Goal: Task Accomplishment & Management: Manage account settings

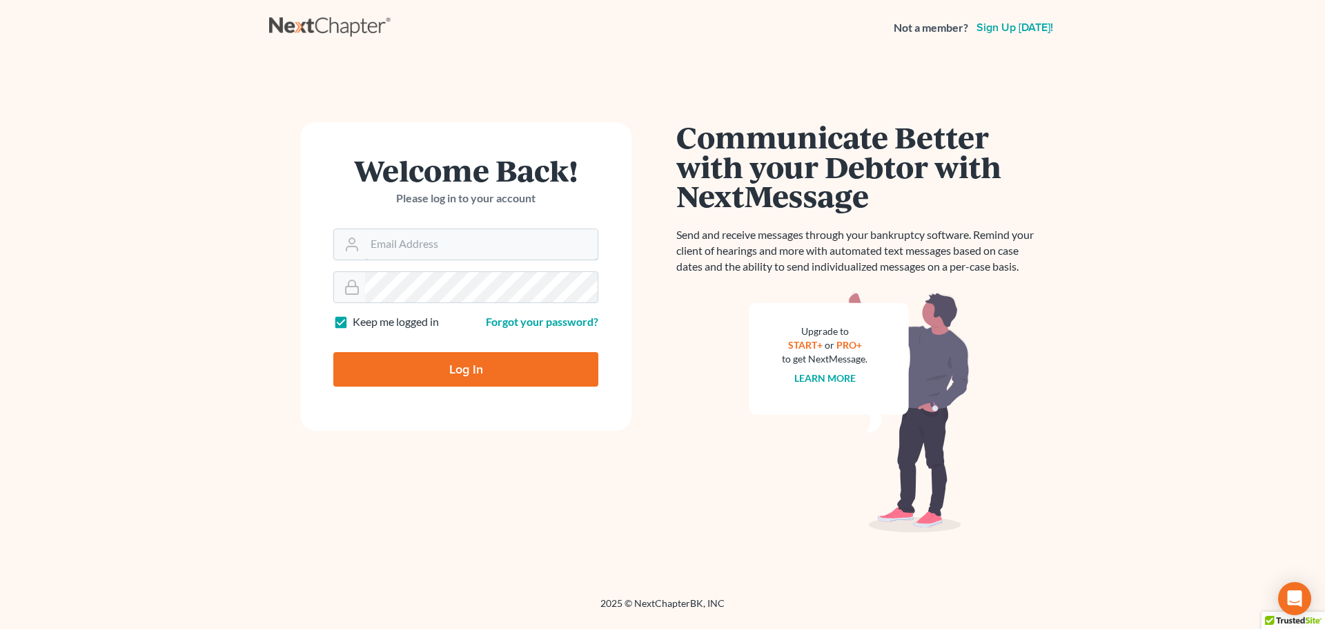
type input "[EMAIL_ADDRESS][DOMAIN_NAME]"
click at [434, 374] on input "Log In" at bounding box center [465, 369] width 265 height 35
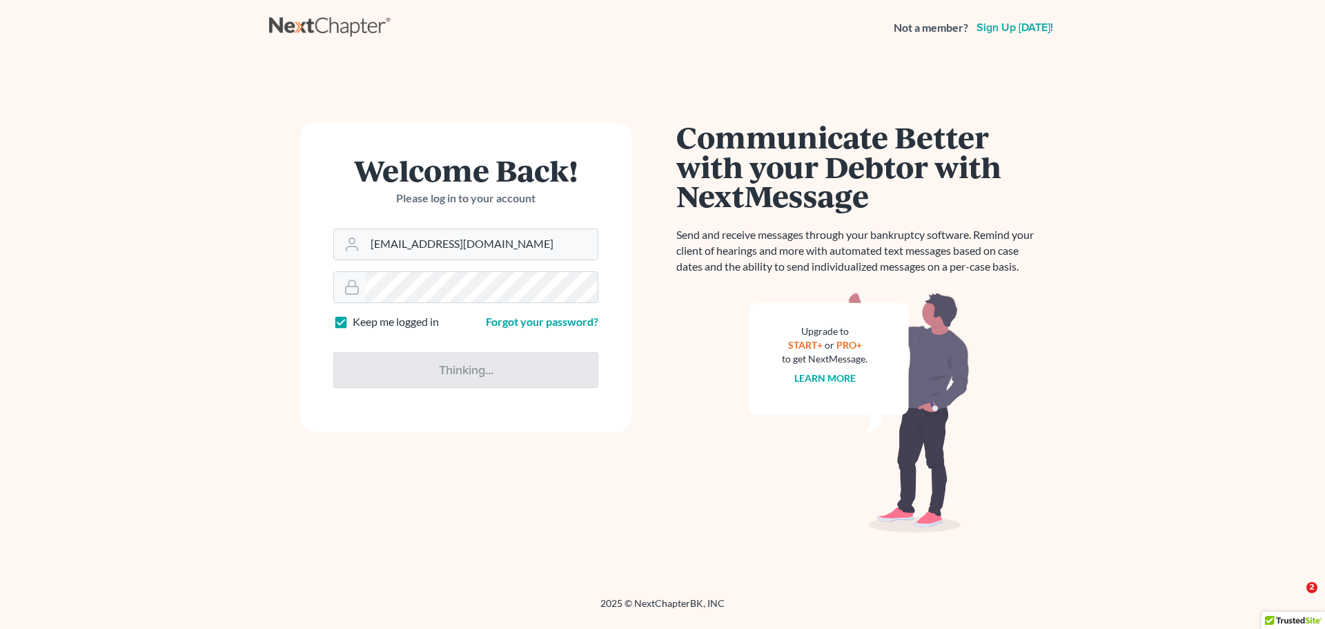
type input "Thinking..."
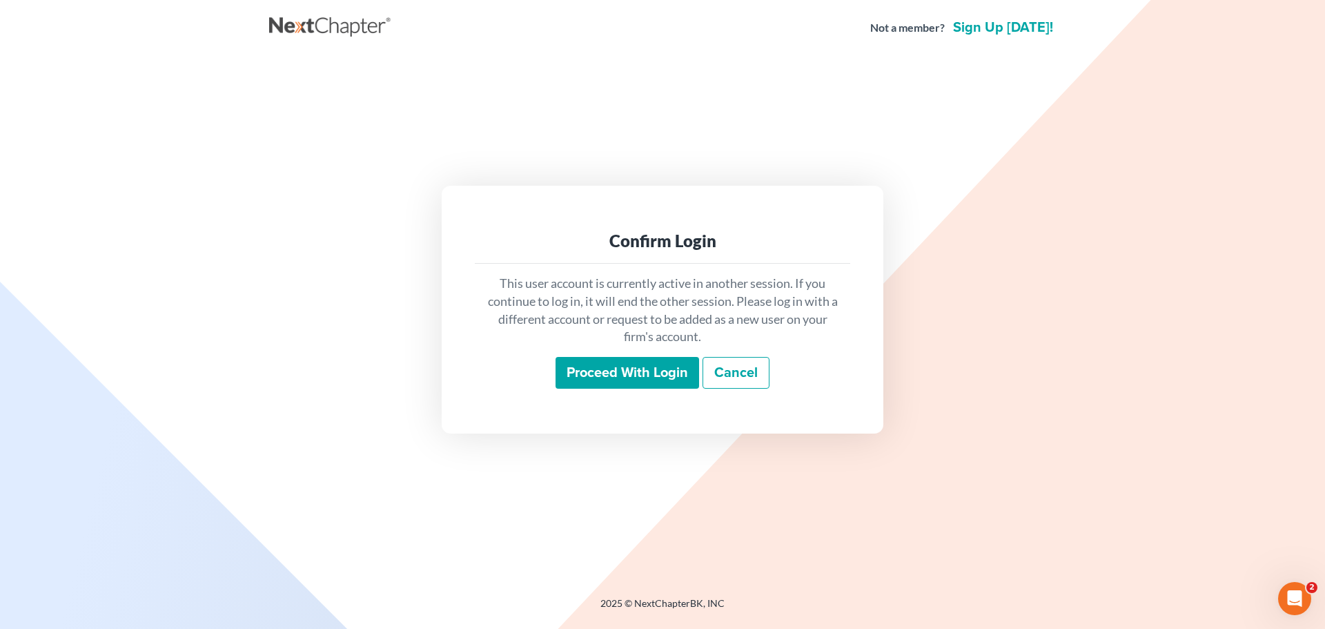
click at [612, 369] on input "Proceed with login" at bounding box center [628, 373] width 144 height 32
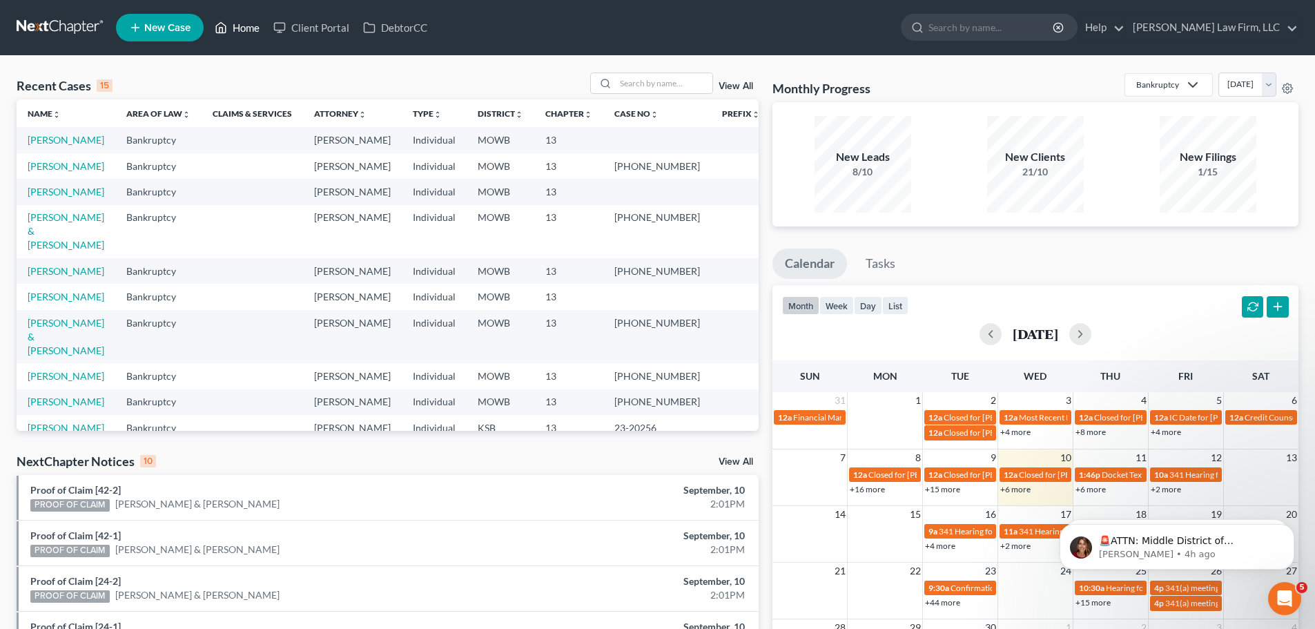
click at [235, 28] on link "Home" at bounding box center [237, 27] width 59 height 25
click at [30, 166] on link "King, Samantha" at bounding box center [66, 166] width 77 height 12
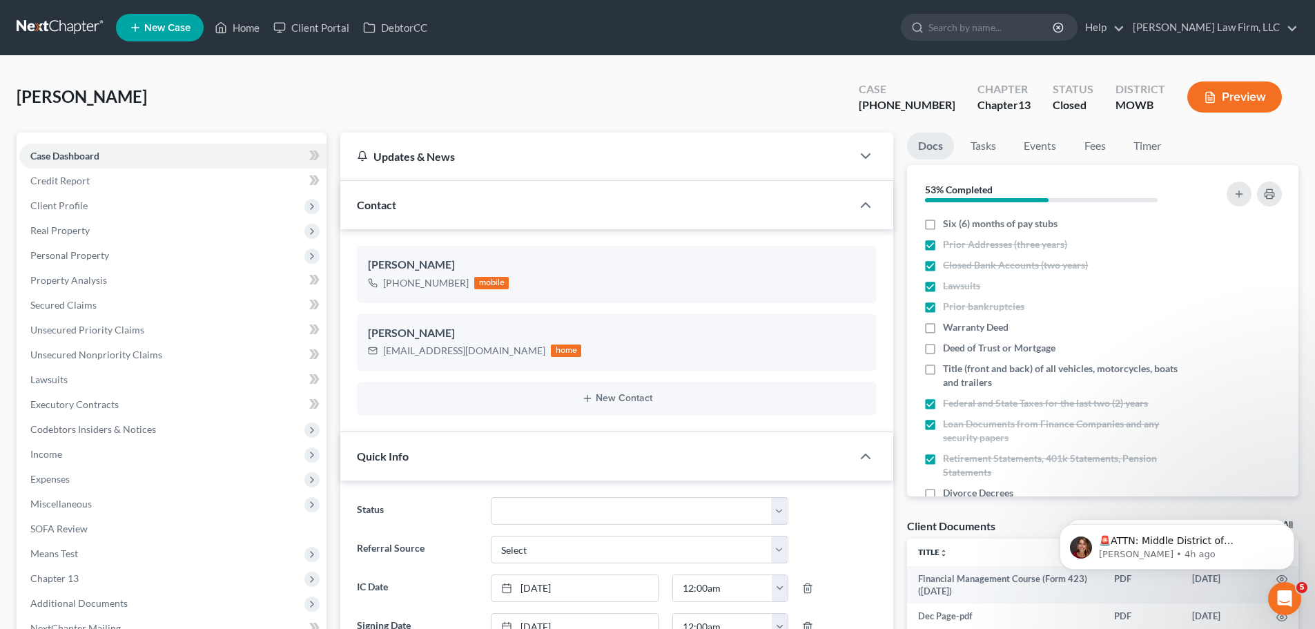
scroll to position [1215, 0]
click at [240, 28] on link "Home" at bounding box center [237, 27] width 59 height 25
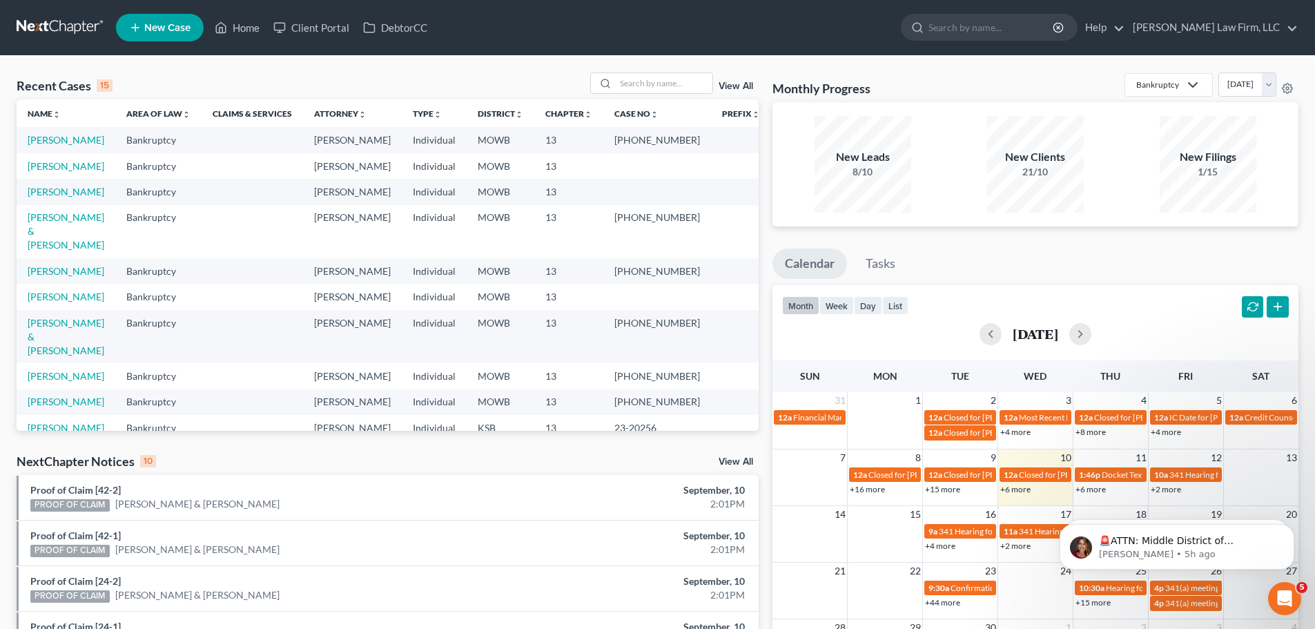
click at [736, 86] on link "View All" at bounding box center [736, 86] width 35 height 10
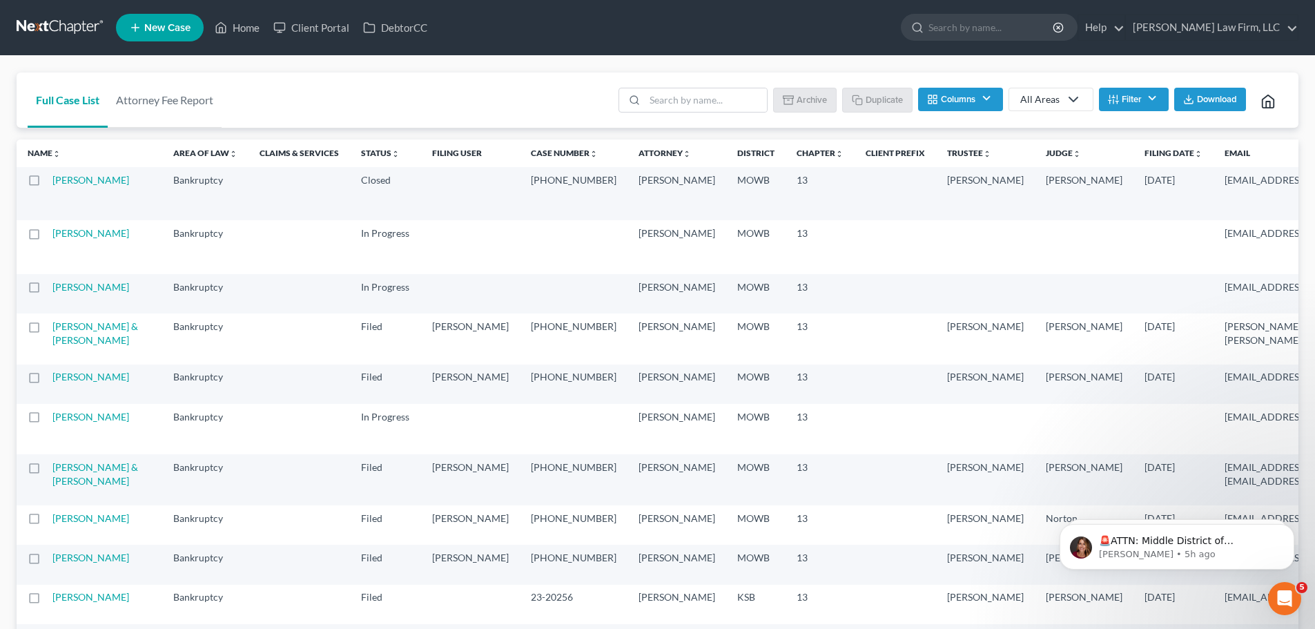
click at [47, 184] on label at bounding box center [47, 184] width 0 height 0
click at [52, 178] on input "checkbox" at bounding box center [56, 177] width 9 height 9
click at [804, 99] on button "Archive" at bounding box center [807, 99] width 62 height 23
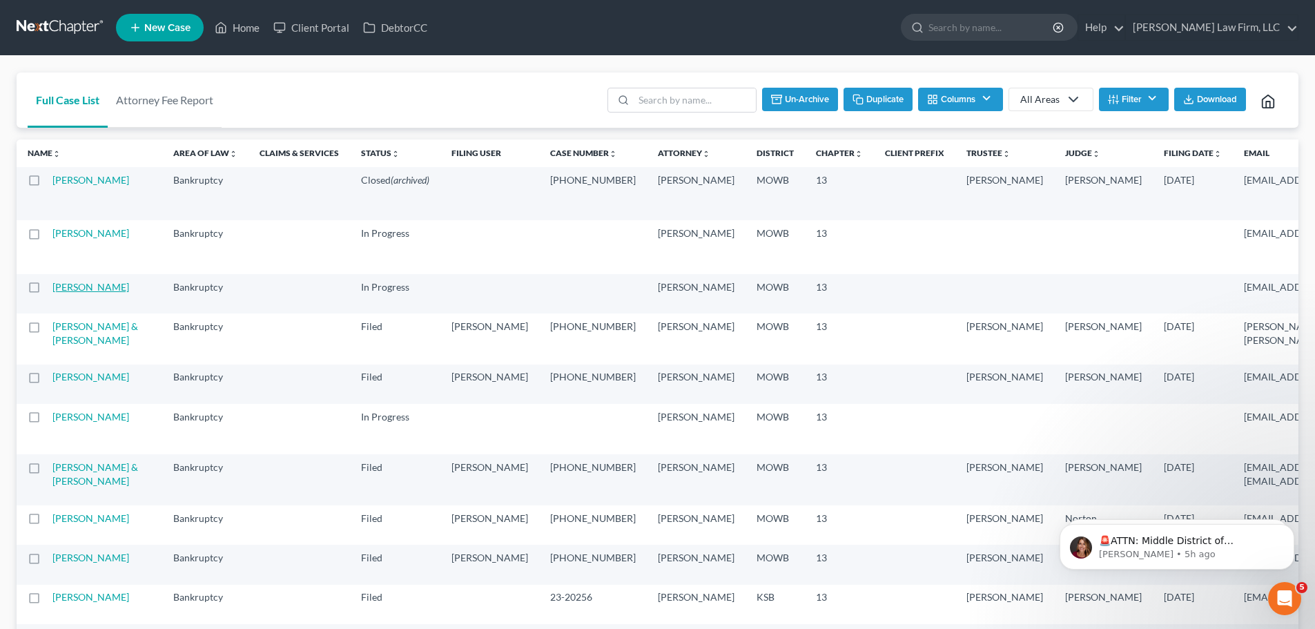
checkbox input "false"
